Goal: Navigation & Orientation: Find specific page/section

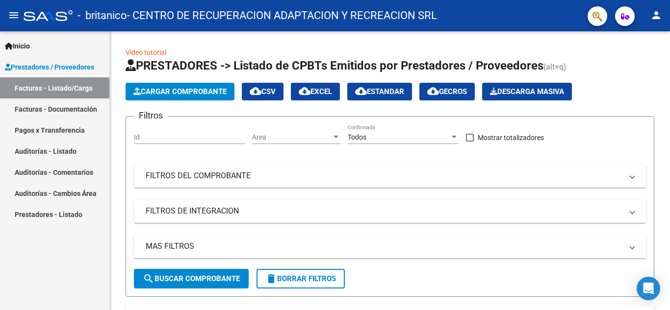
click at [54, 109] on link "Facturas - Documentación" at bounding box center [54, 109] width 109 height 21
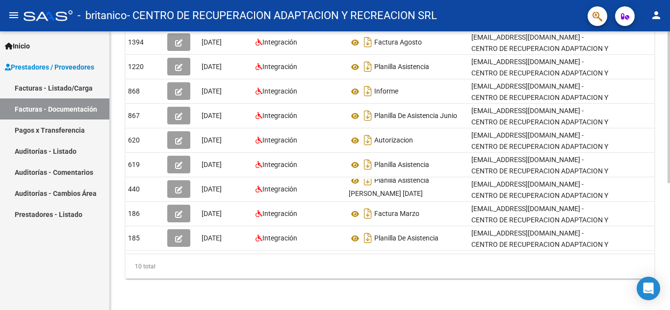
scroll to position [0, 11]
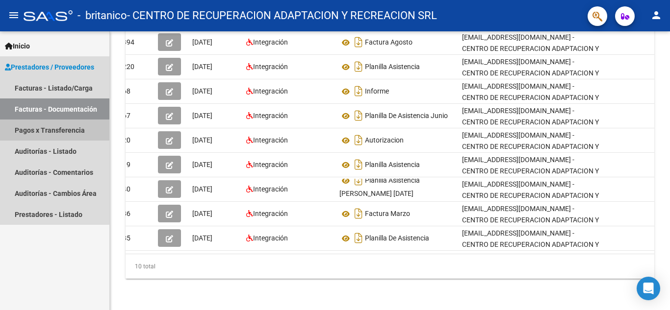
click at [51, 133] on link "Pagos x Transferencia" at bounding box center [54, 130] width 109 height 21
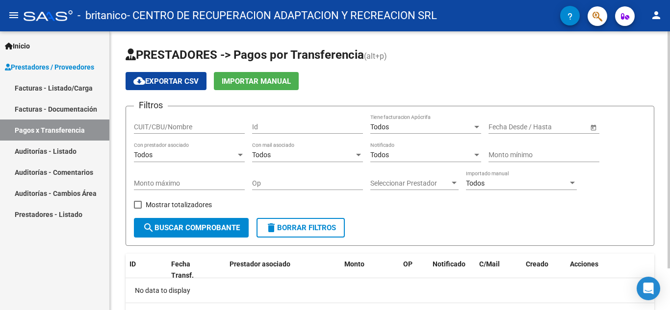
scroll to position [49, 0]
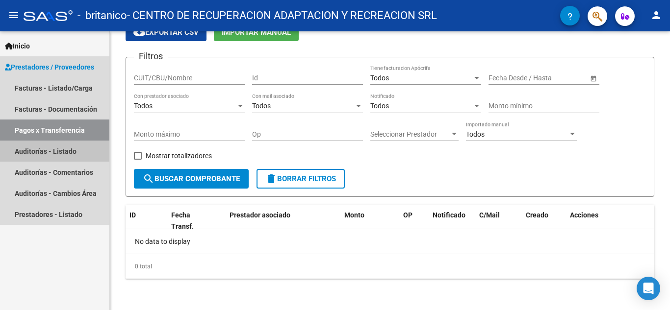
click at [34, 152] on link "Auditorías - Listado" at bounding box center [54, 151] width 109 height 21
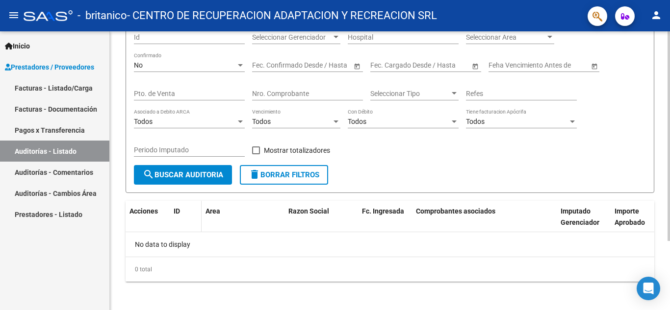
scroll to position [92, 0]
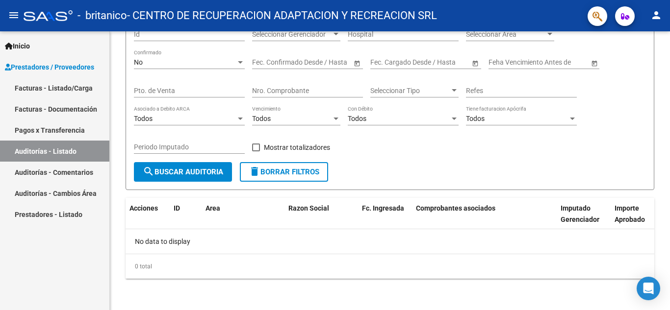
click at [47, 132] on link "Pagos x Transferencia" at bounding box center [54, 130] width 109 height 21
